Goal: Check status: Check status

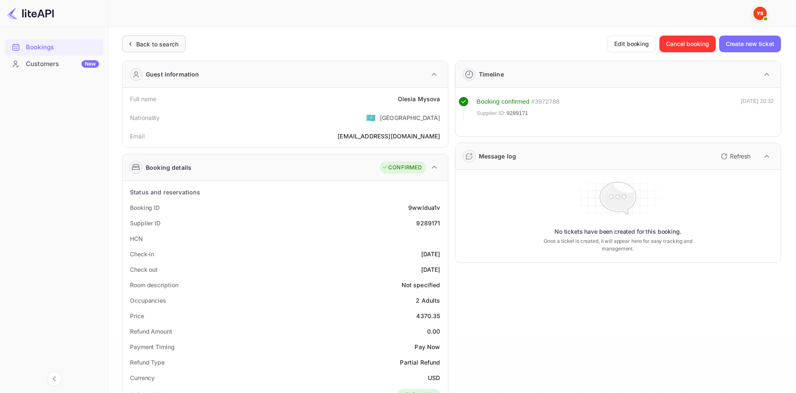
click at [165, 38] on div "Back to search" at bounding box center [153, 44] width 63 height 17
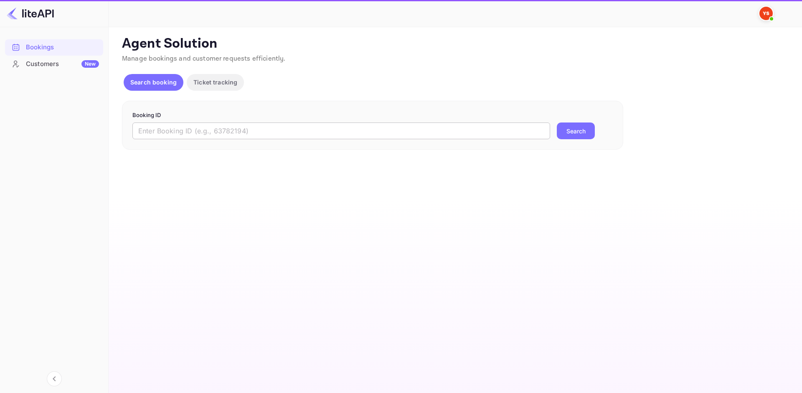
click at [221, 128] on input "text" at bounding box center [341, 130] width 418 height 17
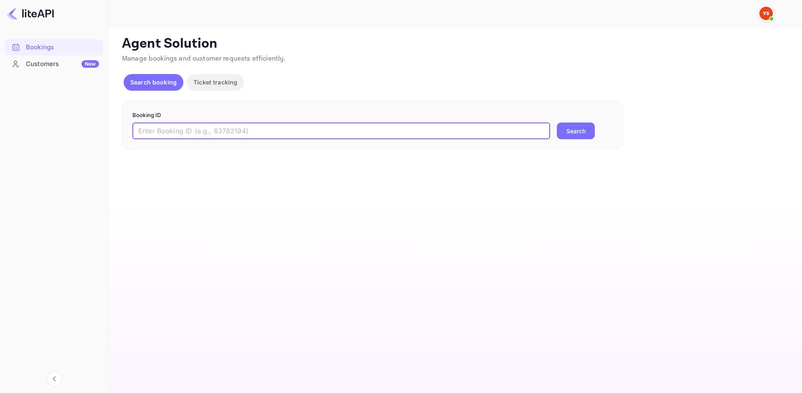
paste input "9128075"
type input "9128075"
click at [554, 138] on div "9128075 ​ Search" at bounding box center [372, 130] width 480 height 17
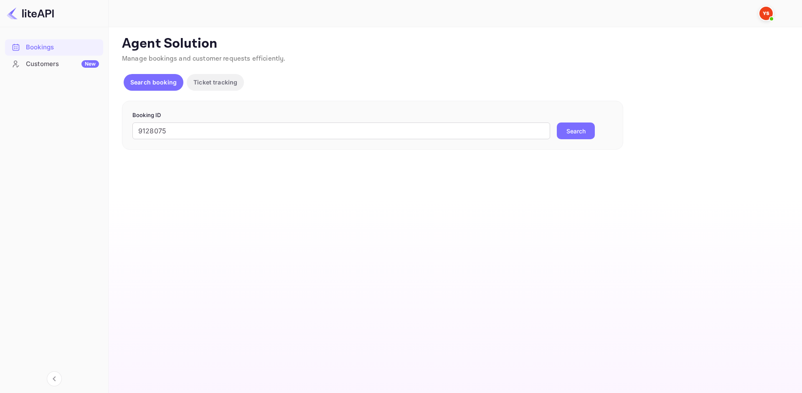
click at [561, 135] on button "Search" at bounding box center [576, 130] width 38 height 17
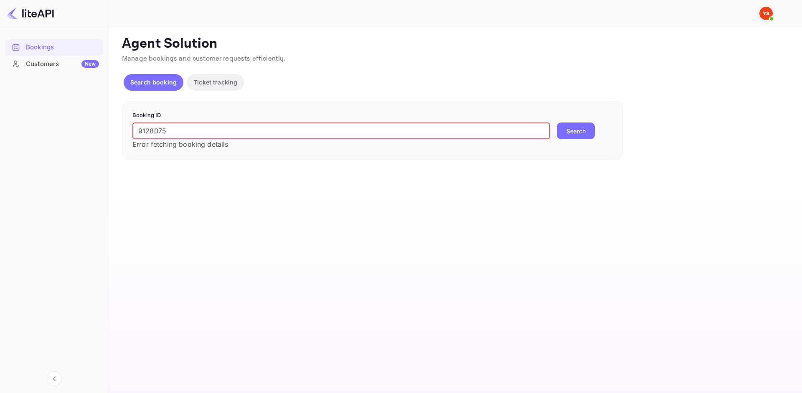
click at [140, 129] on input "9128075" at bounding box center [341, 130] width 418 height 17
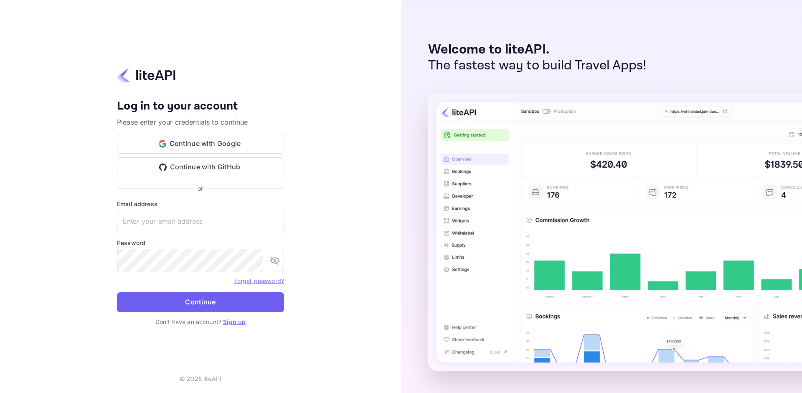
type input "[EMAIL_ADDRESS][DOMAIN_NAME]"
click at [208, 302] on button "Continue" at bounding box center [200, 302] width 167 height 20
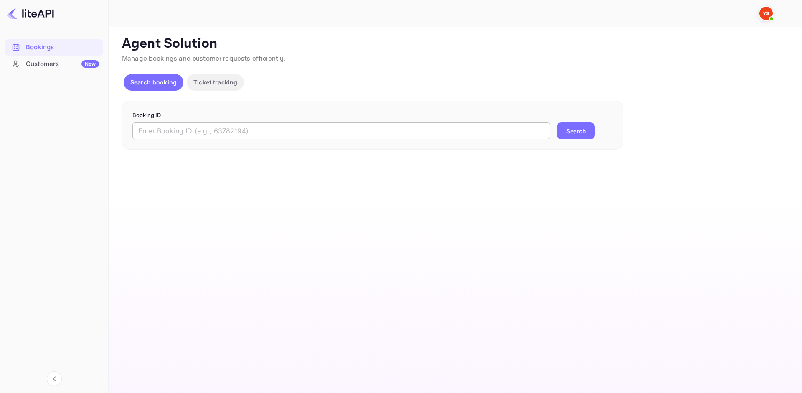
click at [261, 137] on input "text" at bounding box center [341, 130] width 418 height 17
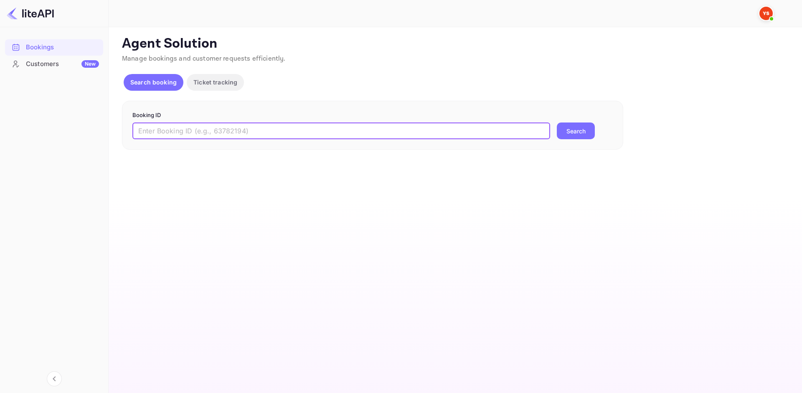
paste input "9128075"
type input "9128075"
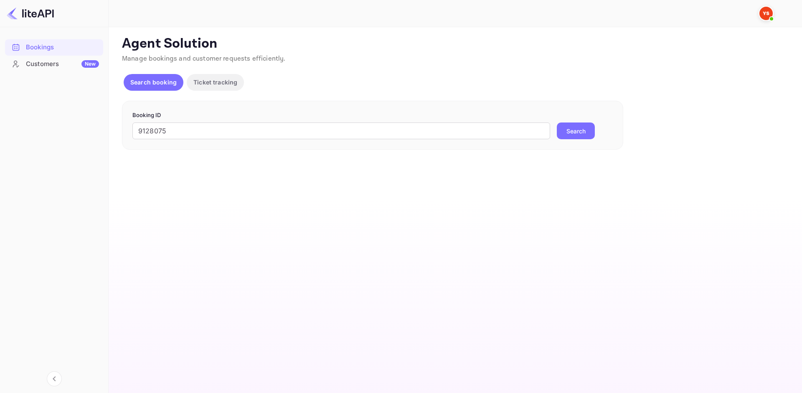
click at [582, 132] on button "Search" at bounding box center [576, 130] width 38 height 17
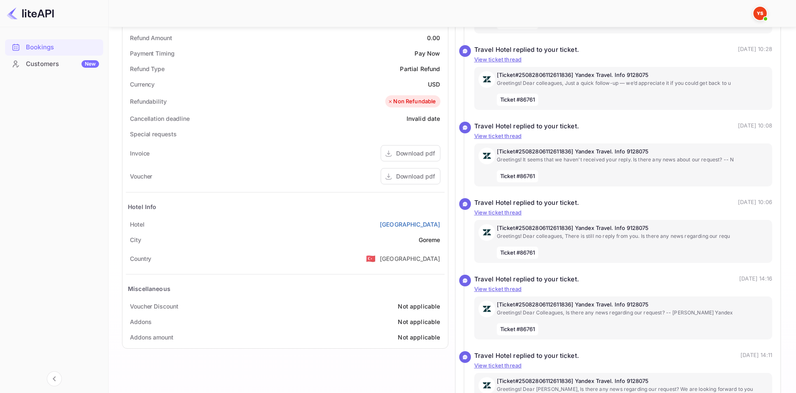
scroll to position [334, 0]
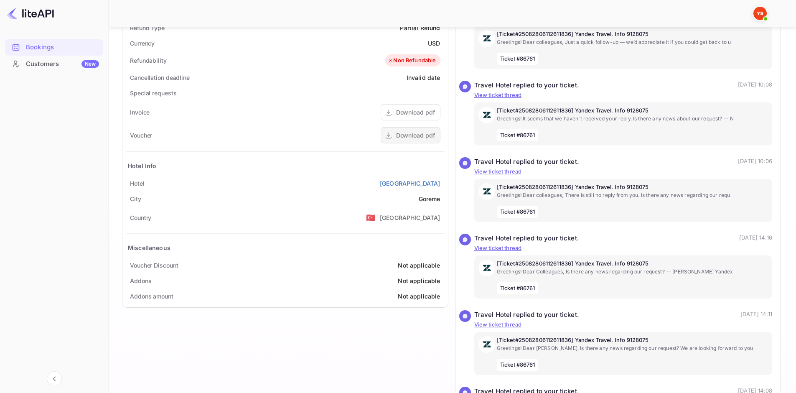
click at [425, 137] on div "Download pdf" at bounding box center [415, 135] width 39 height 9
